Goal: Task Accomplishment & Management: Manage account settings

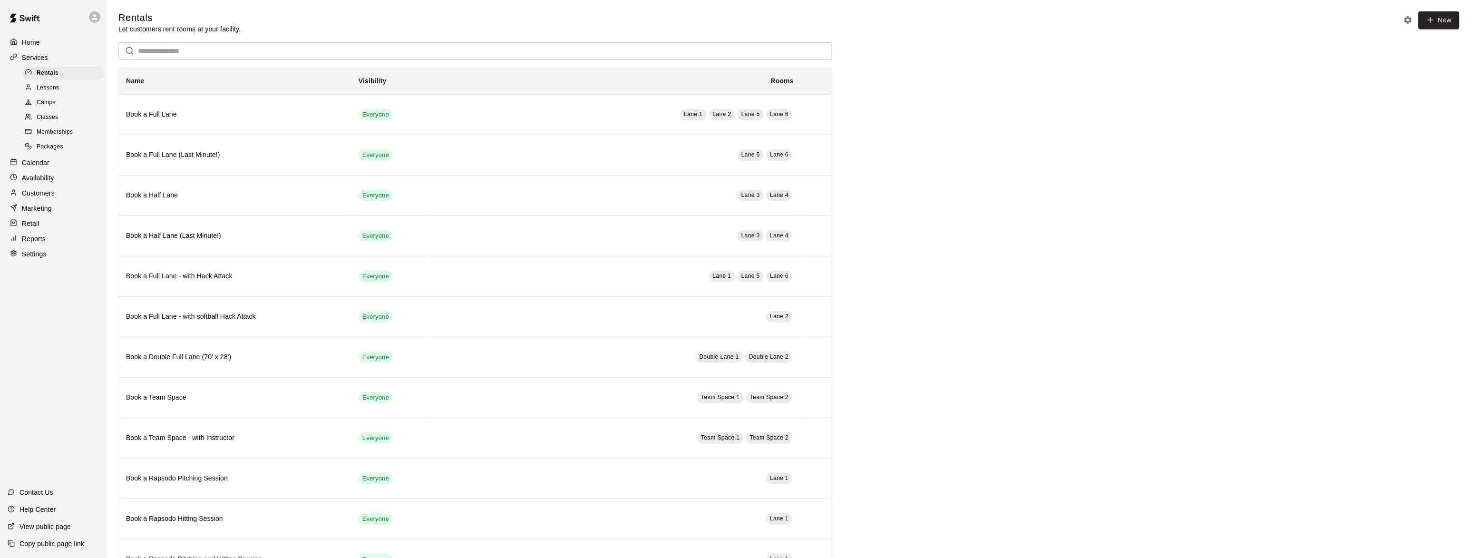
click at [36, 164] on p "Calendar" at bounding box center [36, 163] width 28 height 10
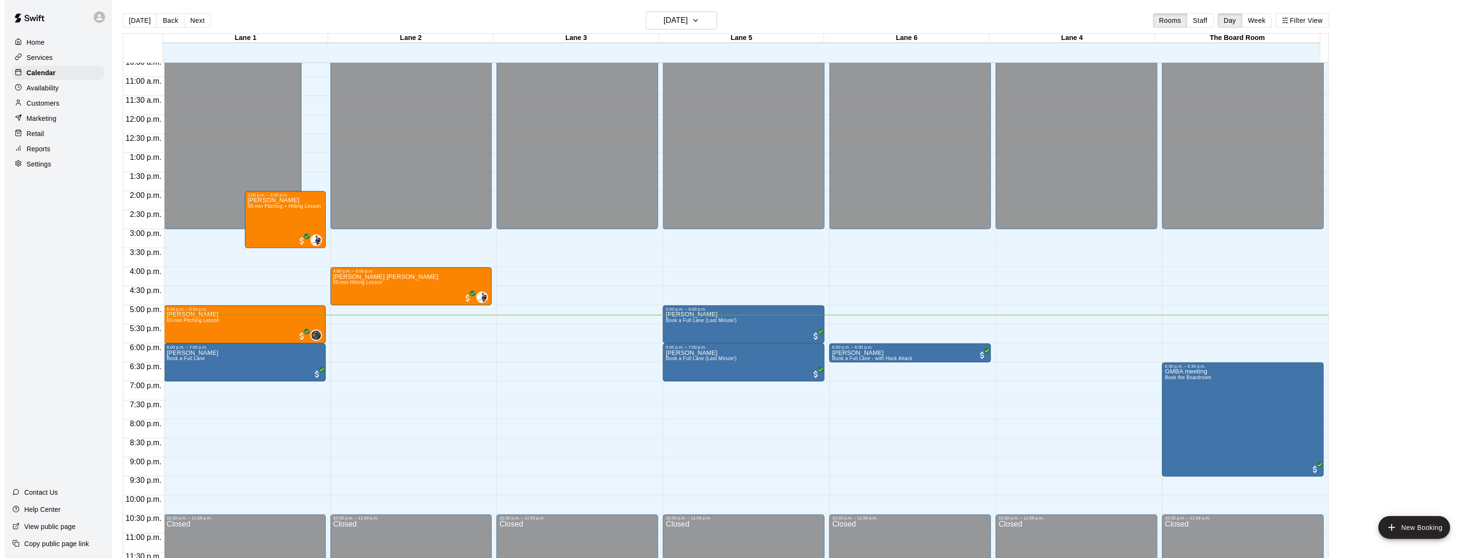
scroll to position [408, 0]
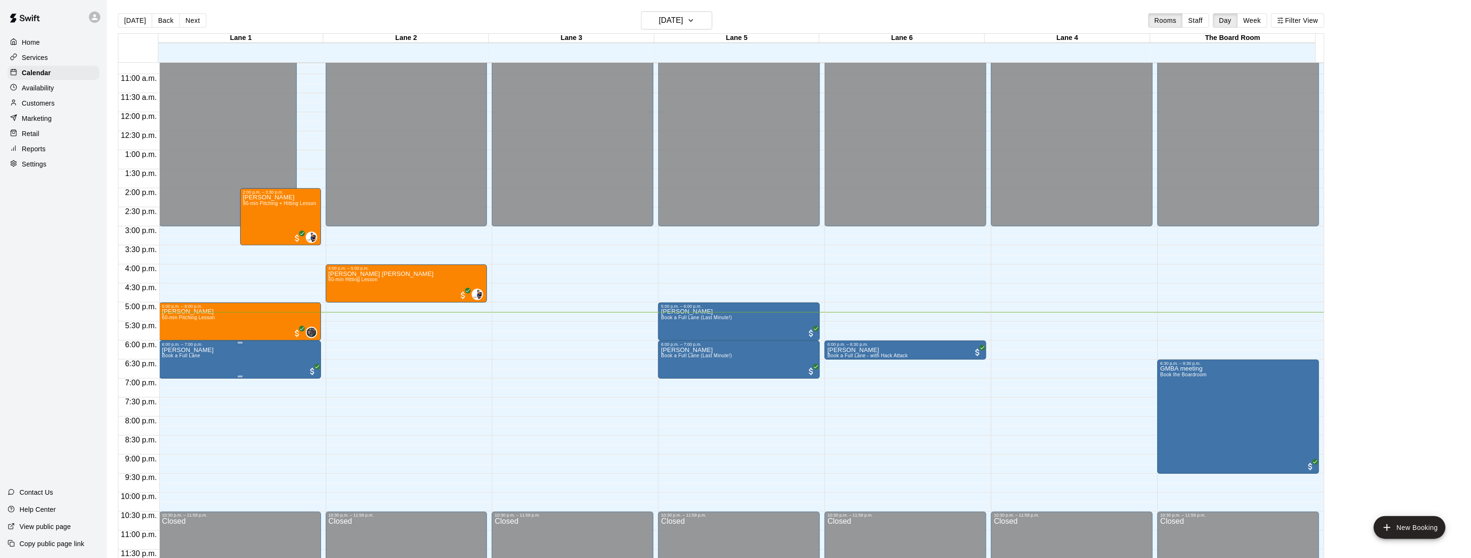
click at [170, 380] on img "edit" at bounding box center [170, 379] width 11 height 11
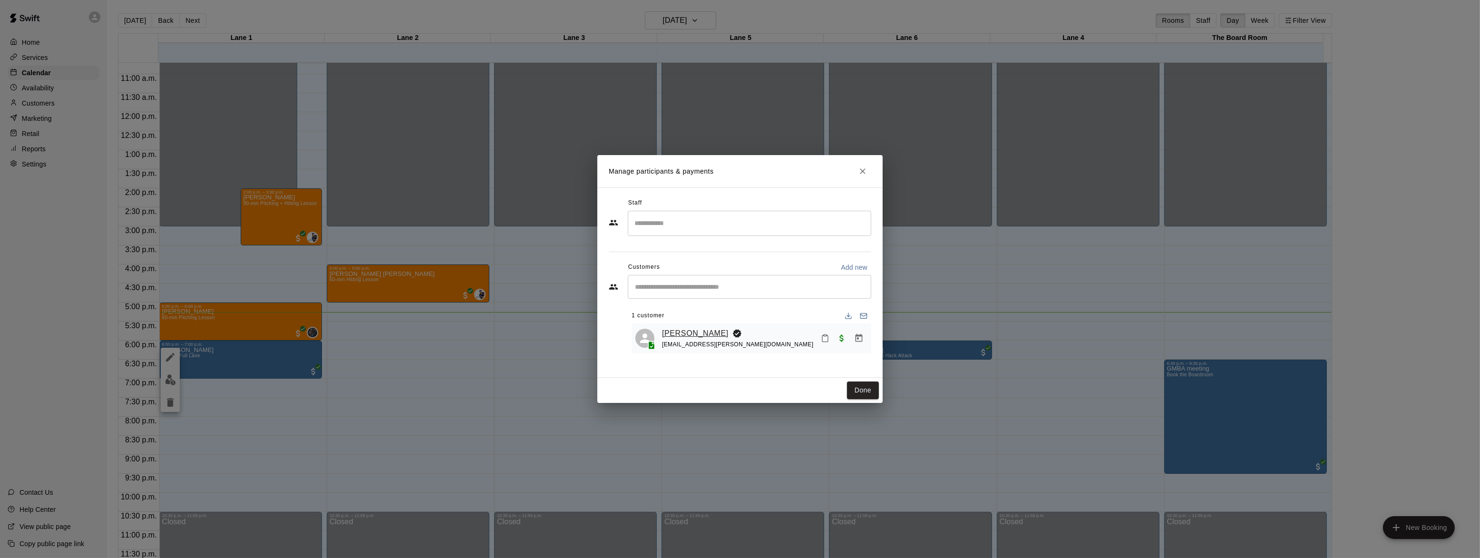
click at [692, 334] on link "[PERSON_NAME]" at bounding box center [695, 333] width 67 height 12
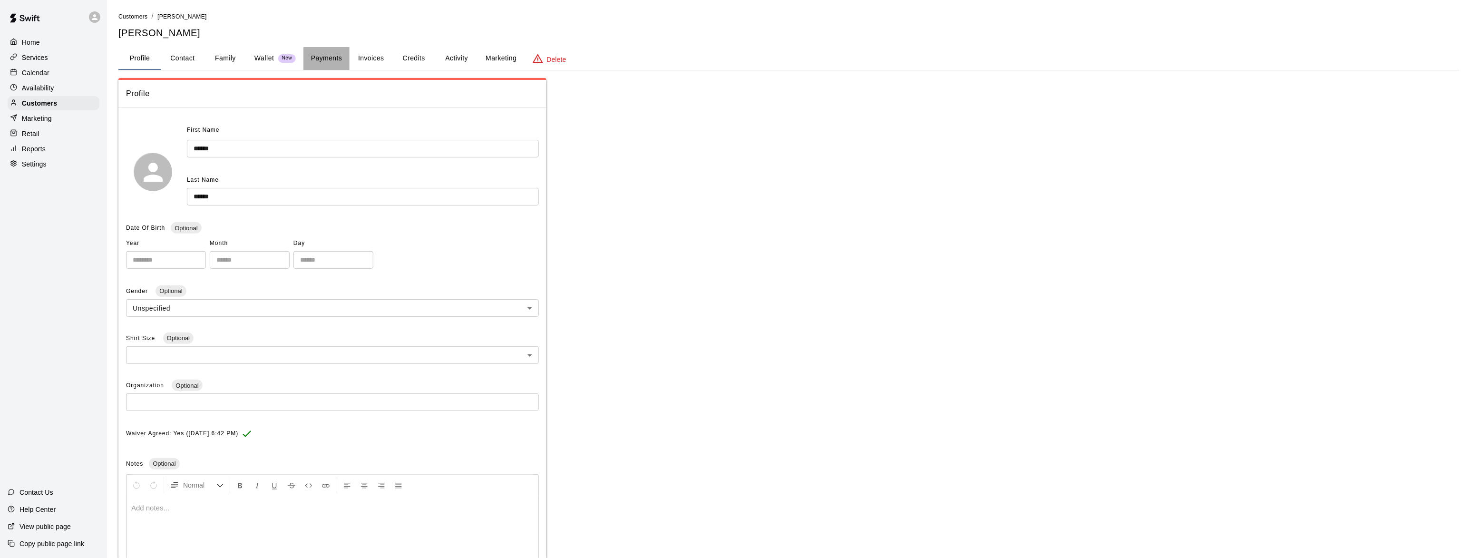
click at [322, 52] on button "Payments" at bounding box center [326, 58] width 46 height 23
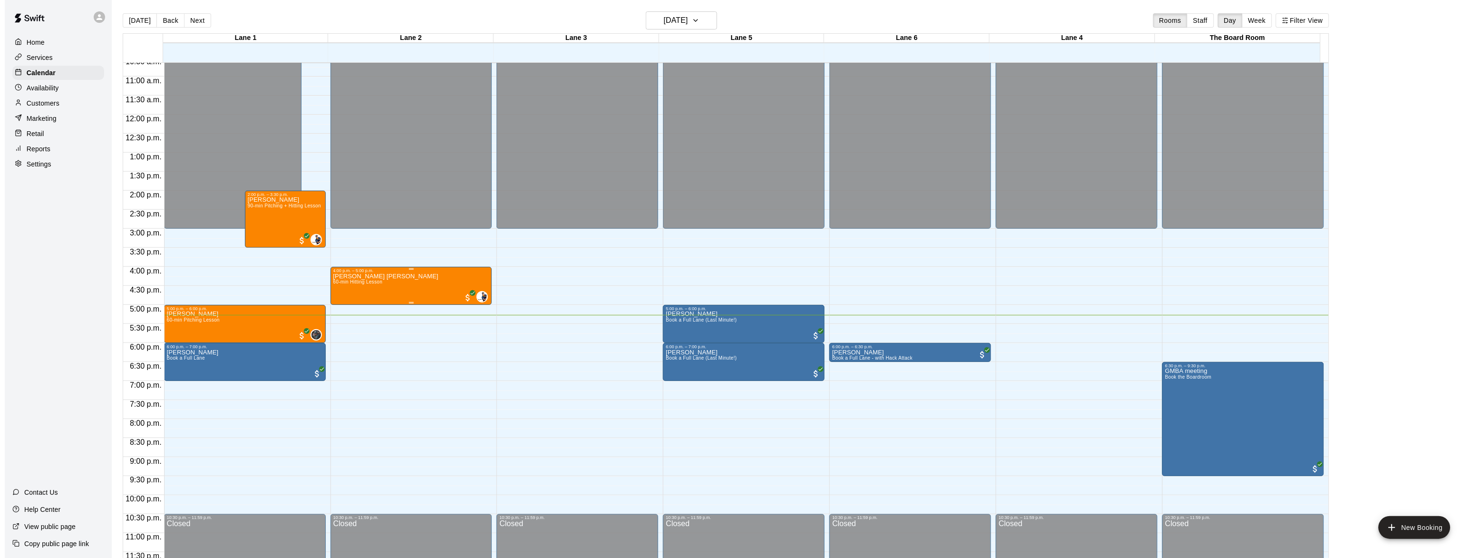
scroll to position [406, 0]
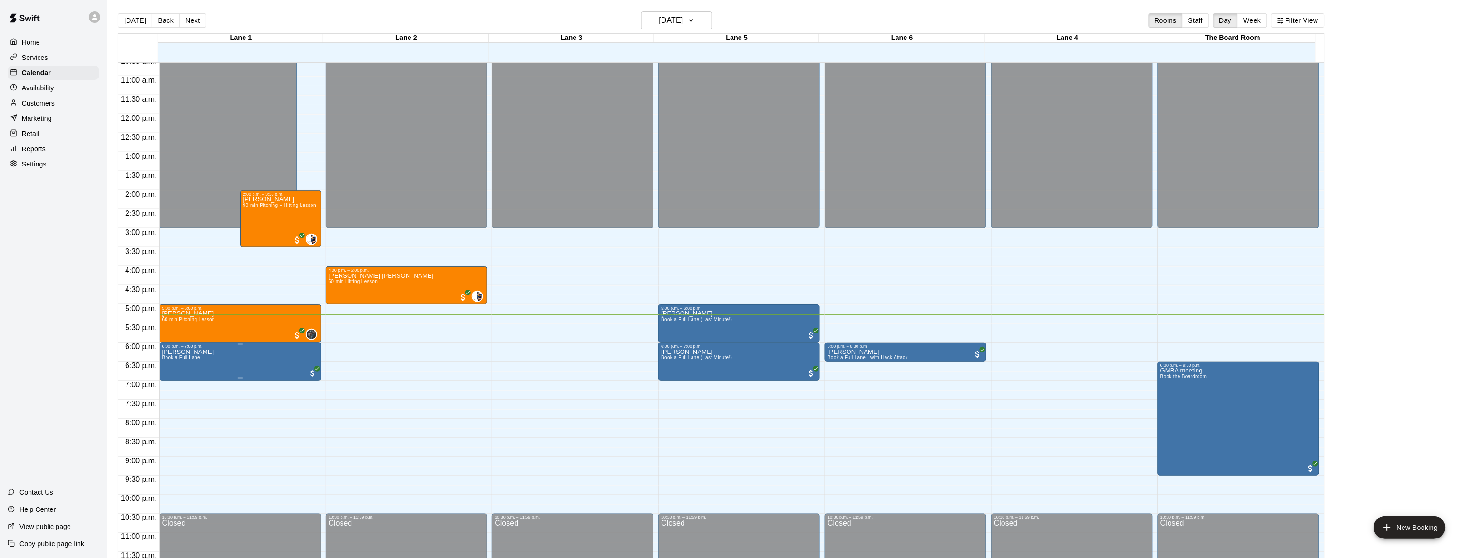
click at [166, 377] on img "edit" at bounding box center [170, 382] width 11 height 11
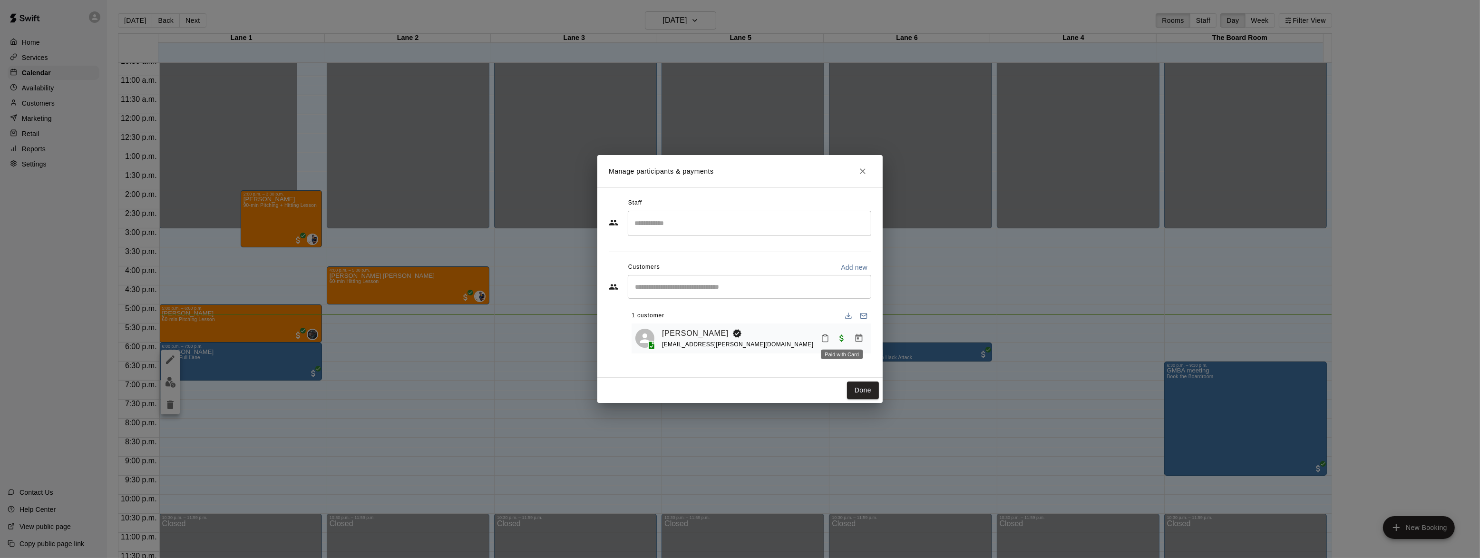
click at [839, 340] on span "Paid with Card" at bounding box center [841, 338] width 17 height 8
click at [859, 342] on icon "Manage bookings & payment" at bounding box center [859, 338] width 7 height 8
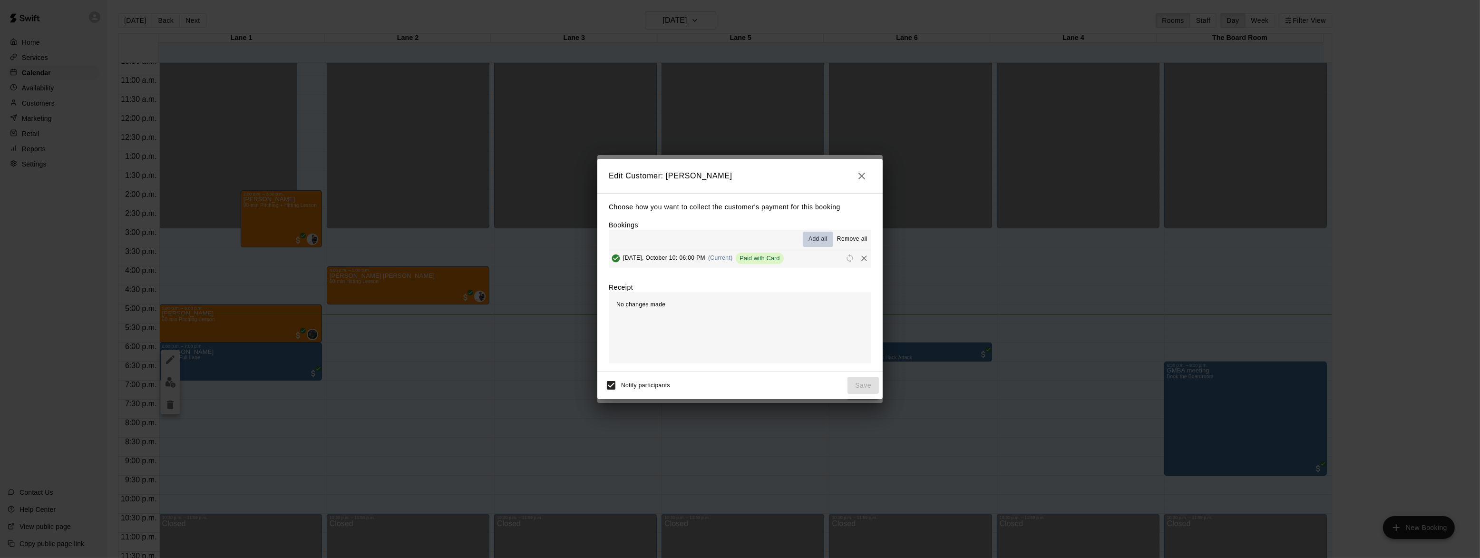
click at [817, 236] on span "Add all" at bounding box center [817, 239] width 19 height 10
click at [669, 260] on span "[DATE], October 10: 06:00 PM" at bounding box center [664, 257] width 82 height 7
click at [860, 175] on icon "button" at bounding box center [861, 176] width 7 height 7
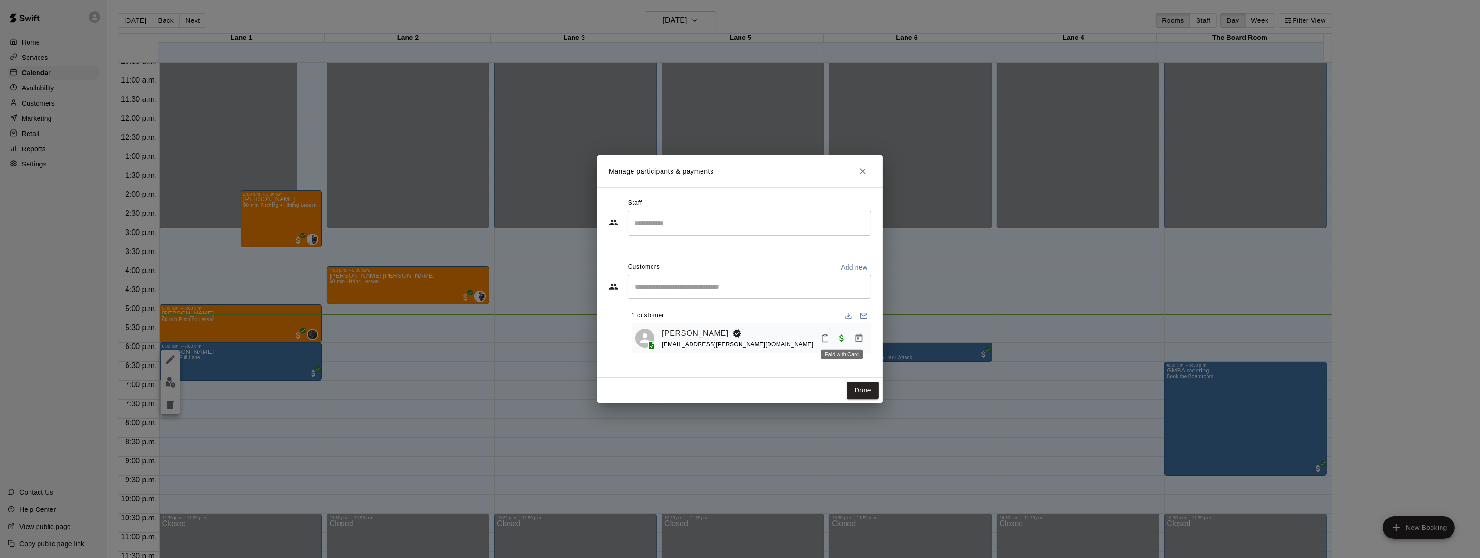
click at [839, 341] on span "Paid with Card" at bounding box center [841, 338] width 17 height 8
drag, startPoint x: 839, startPoint y: 341, endPoint x: 858, endPoint y: 341, distance: 18.6
click at [858, 341] on icon "Manage bookings & payment" at bounding box center [859, 338] width 10 height 10
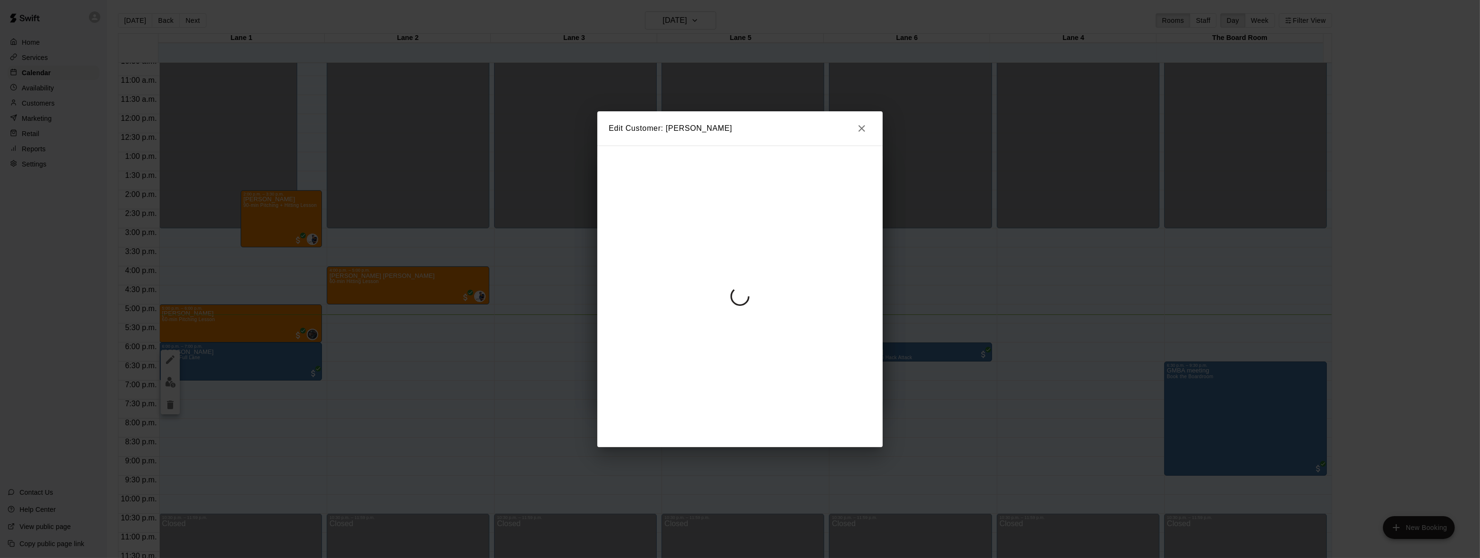
click at [858, 341] on div at bounding box center [739, 297] width 285 height 302
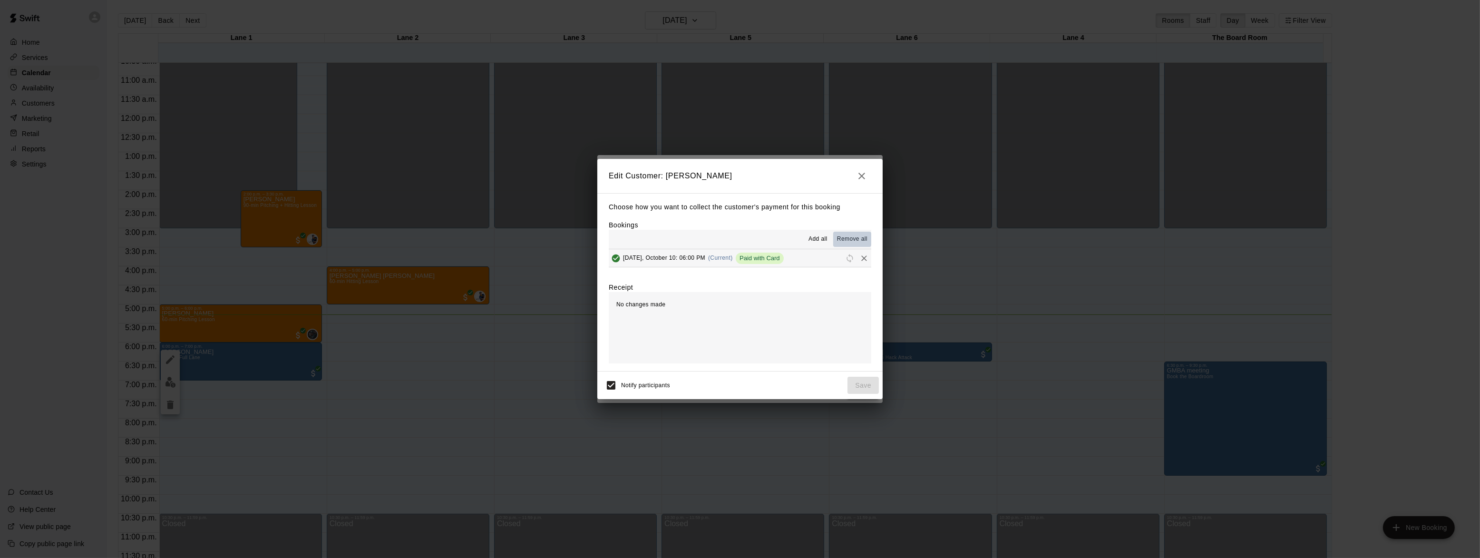
click at [845, 239] on span "Remove all" at bounding box center [852, 239] width 30 height 10
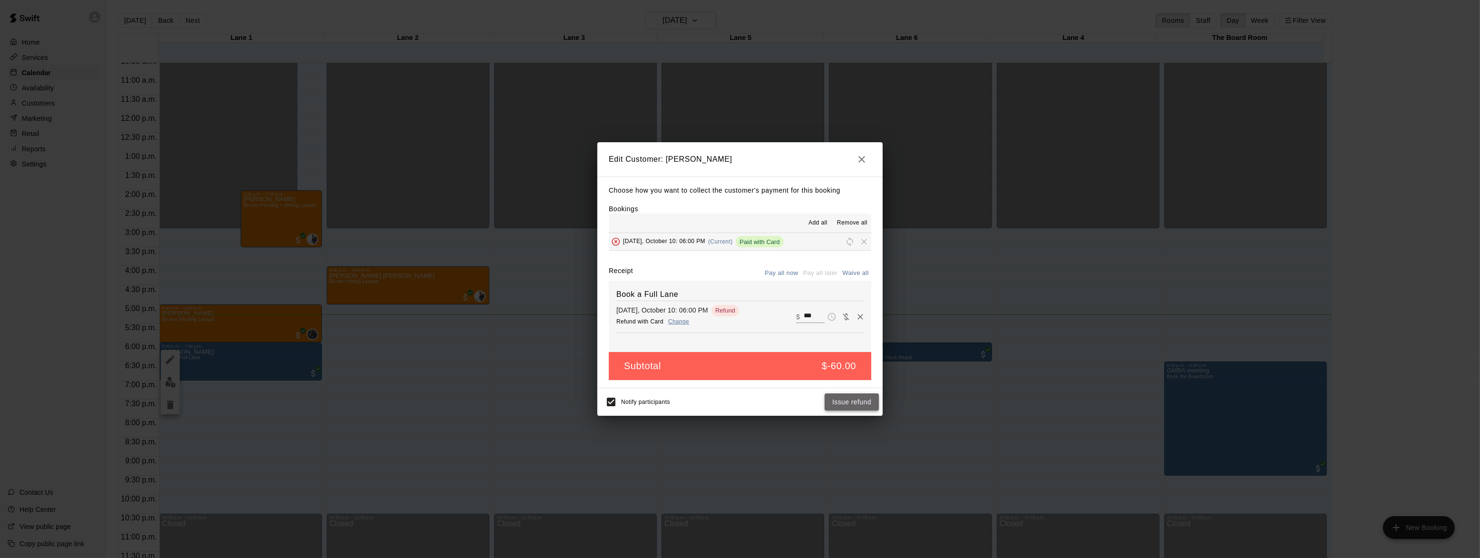
click at [841, 402] on button "Issue refund" at bounding box center [852, 402] width 54 height 18
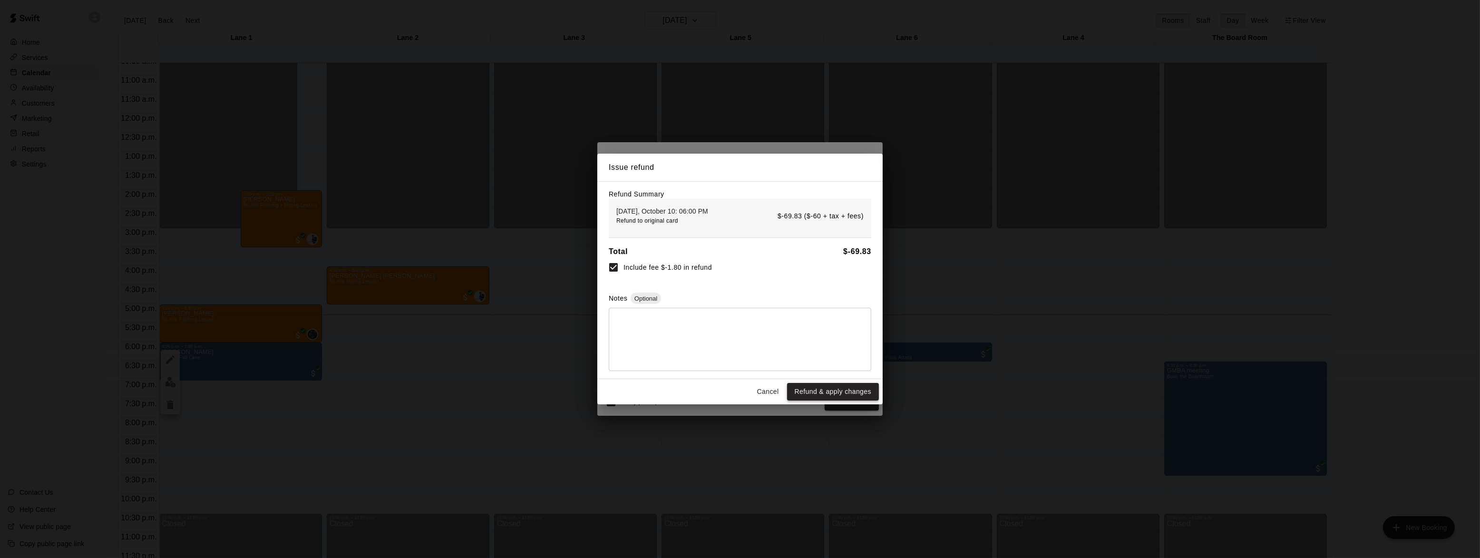
click at [845, 394] on button "Refund & apply changes" at bounding box center [833, 392] width 92 height 18
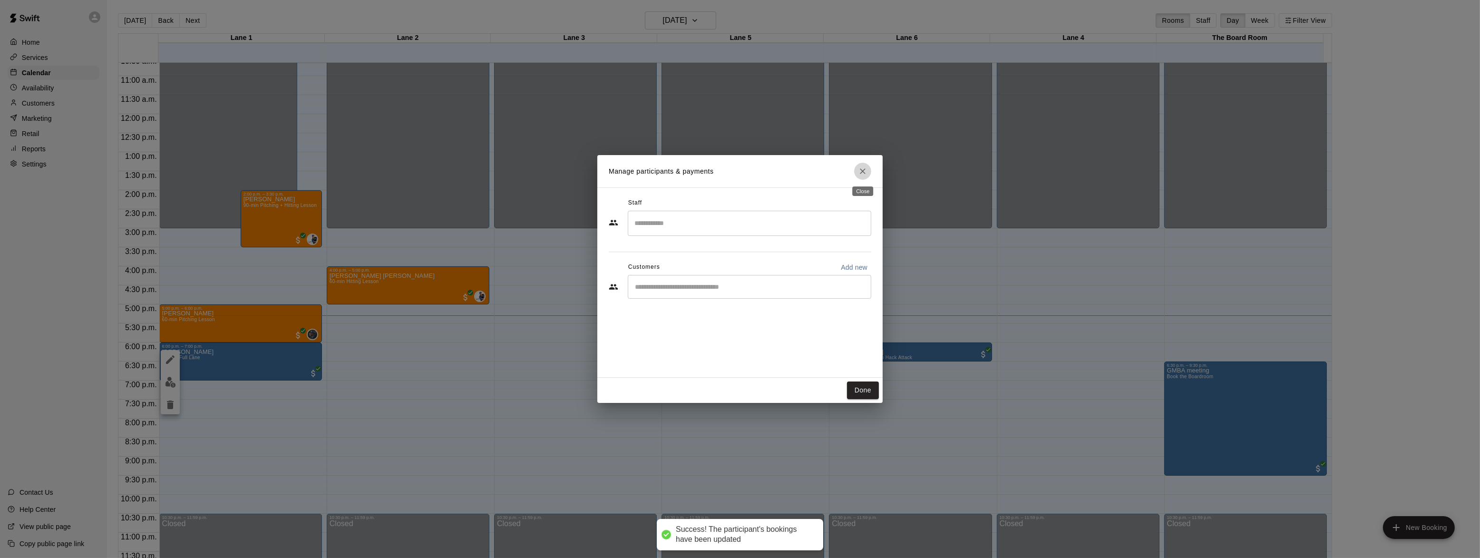
click at [864, 170] on icon "Close" at bounding box center [863, 171] width 6 height 6
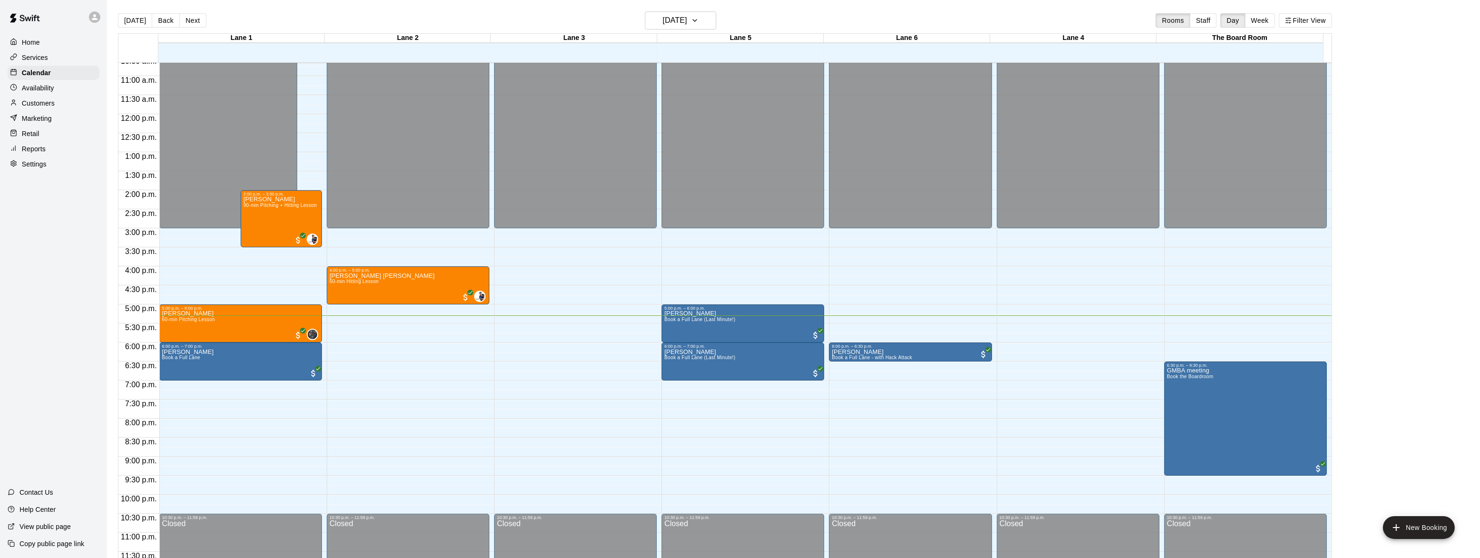
click at [435, 442] on div "12:00 a.m. – 3:00 p.m. Closed 4:00 p.m. – 5:00 p.m. [PERSON_NAME] [PERSON_NAME]…" at bounding box center [408, 114] width 163 height 913
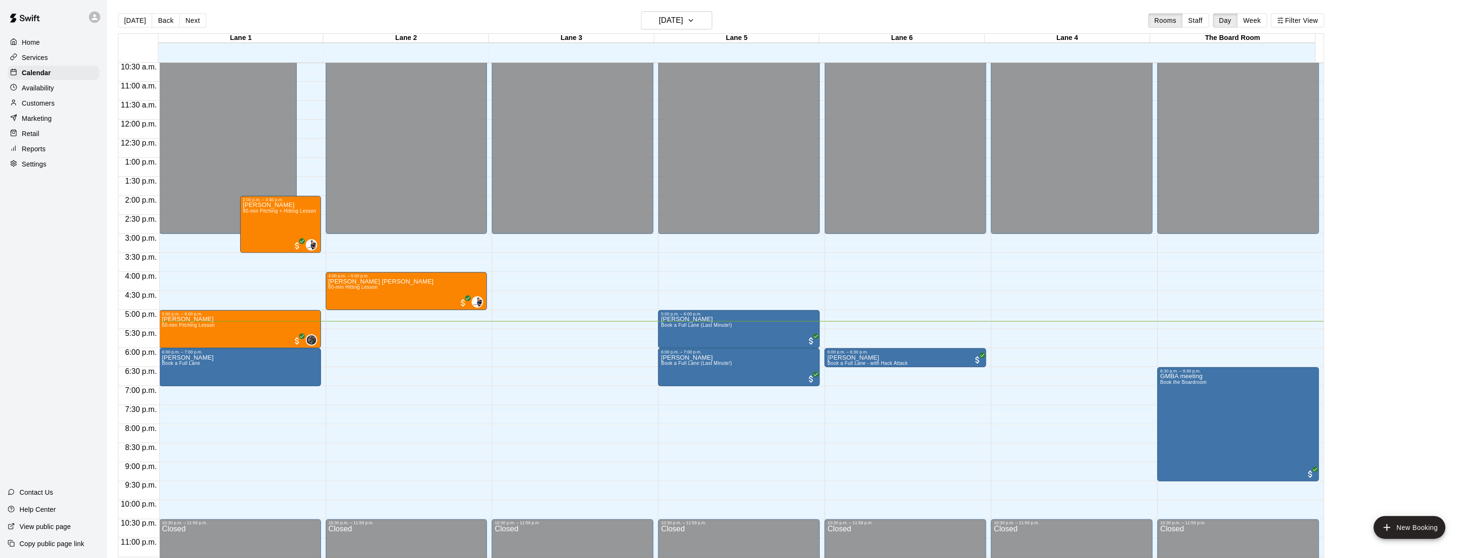
scroll to position [408, 0]
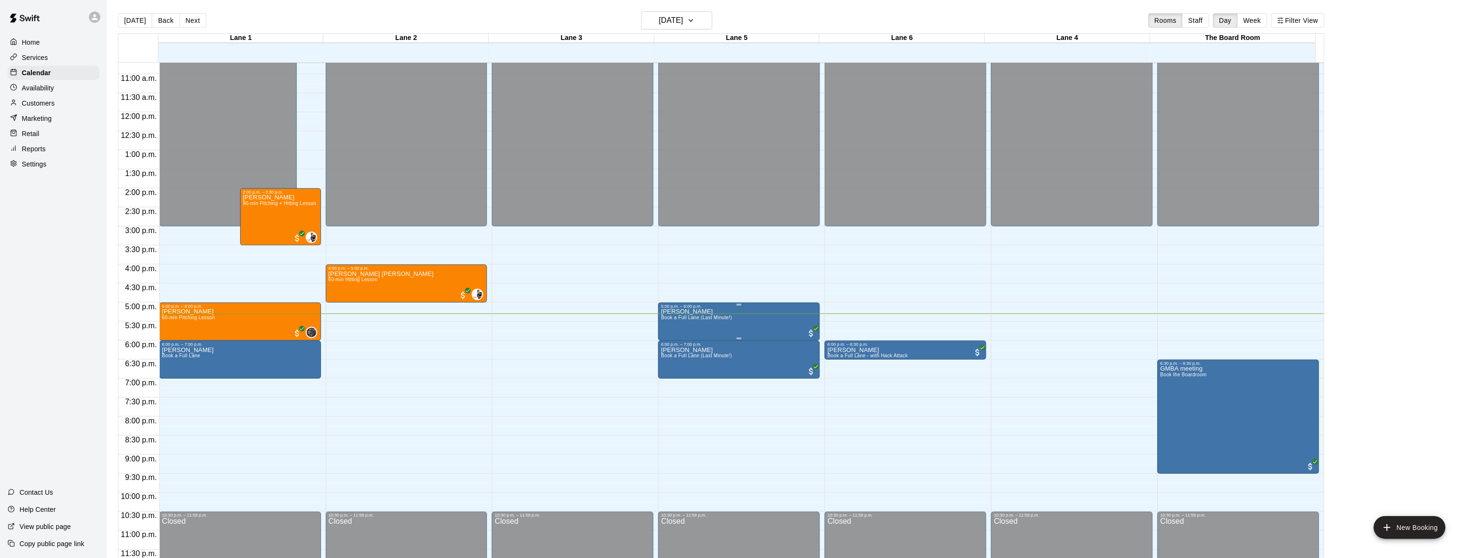
click at [678, 318] on span "Book a Full Lane (Last Minute!)" at bounding box center [696, 317] width 71 height 5
click at [558, 360] on div at bounding box center [740, 279] width 1480 height 558
